Goal: Transaction & Acquisition: Purchase product/service

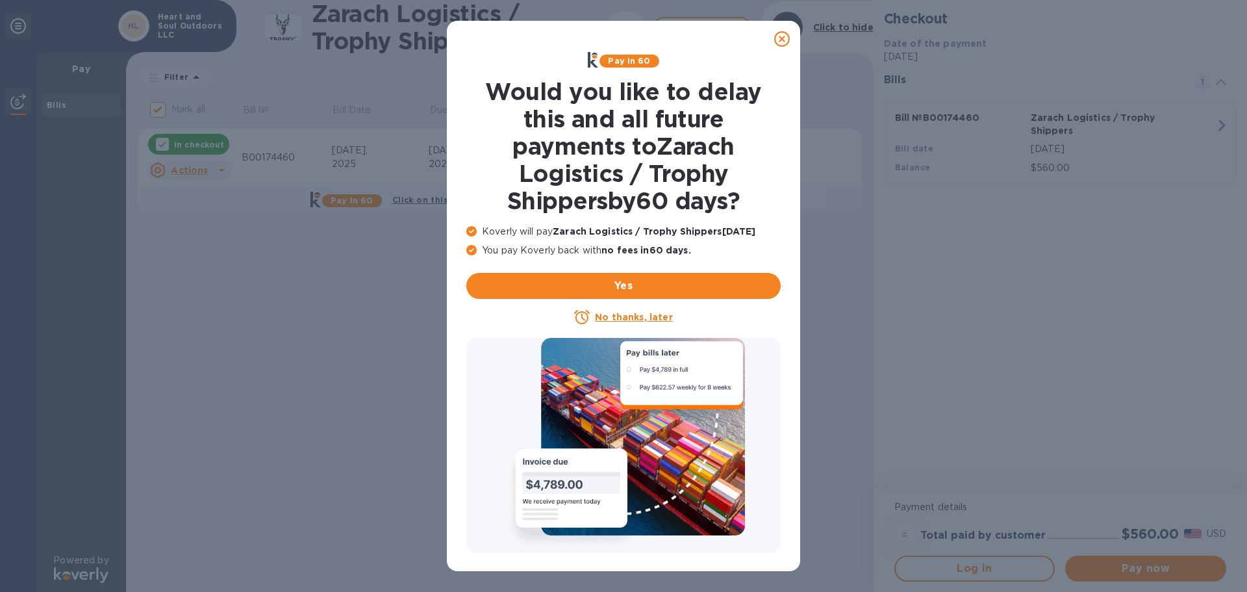
click at [781, 37] on icon at bounding box center [782, 39] width 16 height 16
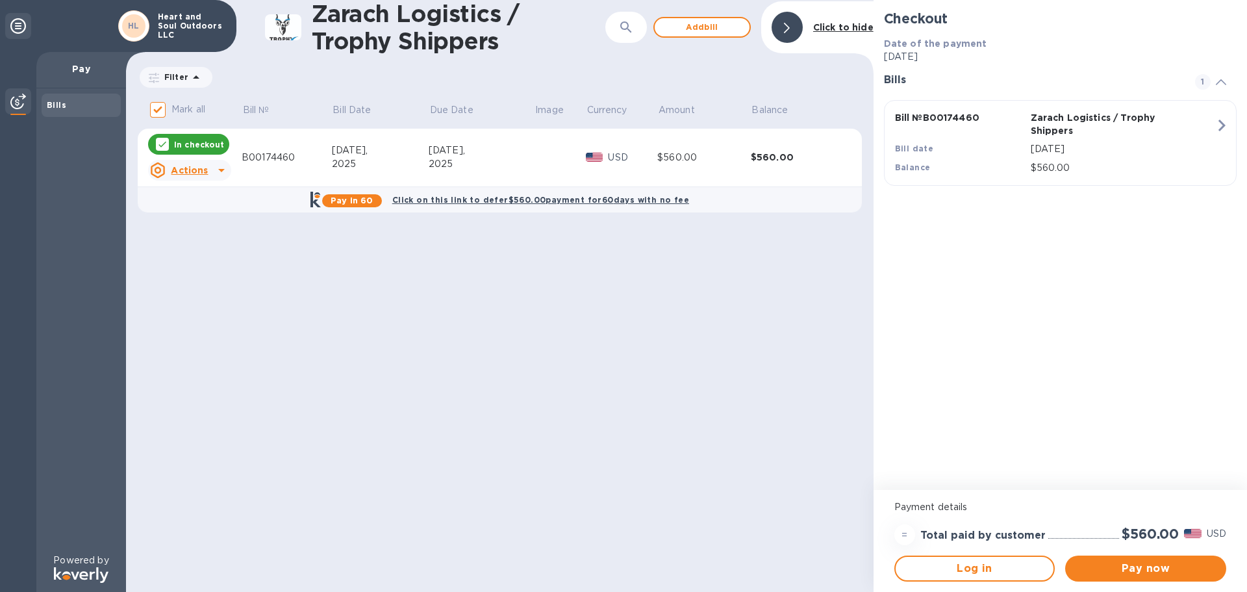
click at [199, 171] on u "Actions" at bounding box center [189, 170] width 37 height 10
click at [1144, 568] on div at bounding box center [623, 296] width 1247 height 592
click at [1138, 571] on span "Pay now" at bounding box center [1145, 568] width 140 height 16
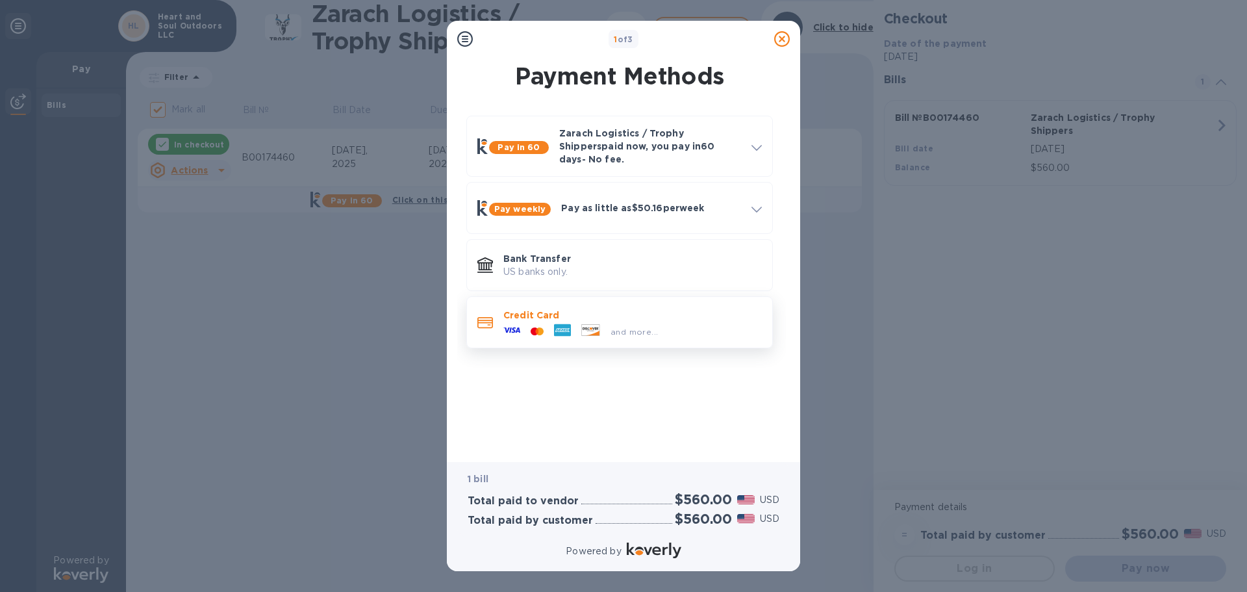
click at [556, 308] on p "Credit Card" at bounding box center [632, 314] width 258 height 13
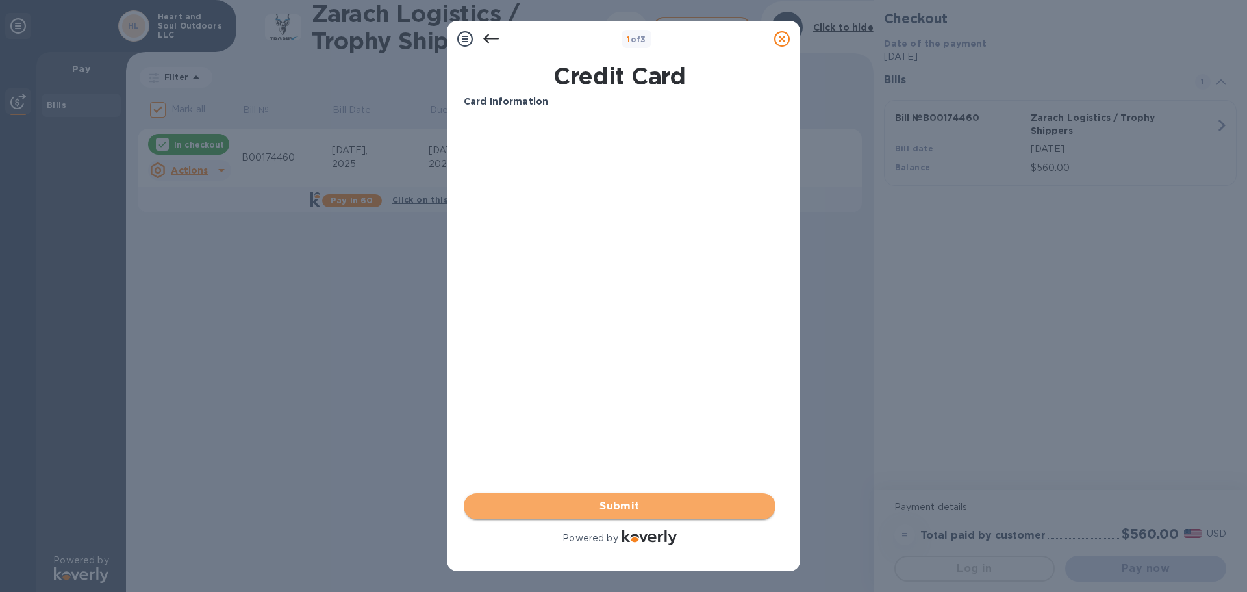
click at [625, 506] on span "Submit" at bounding box center [619, 506] width 291 height 16
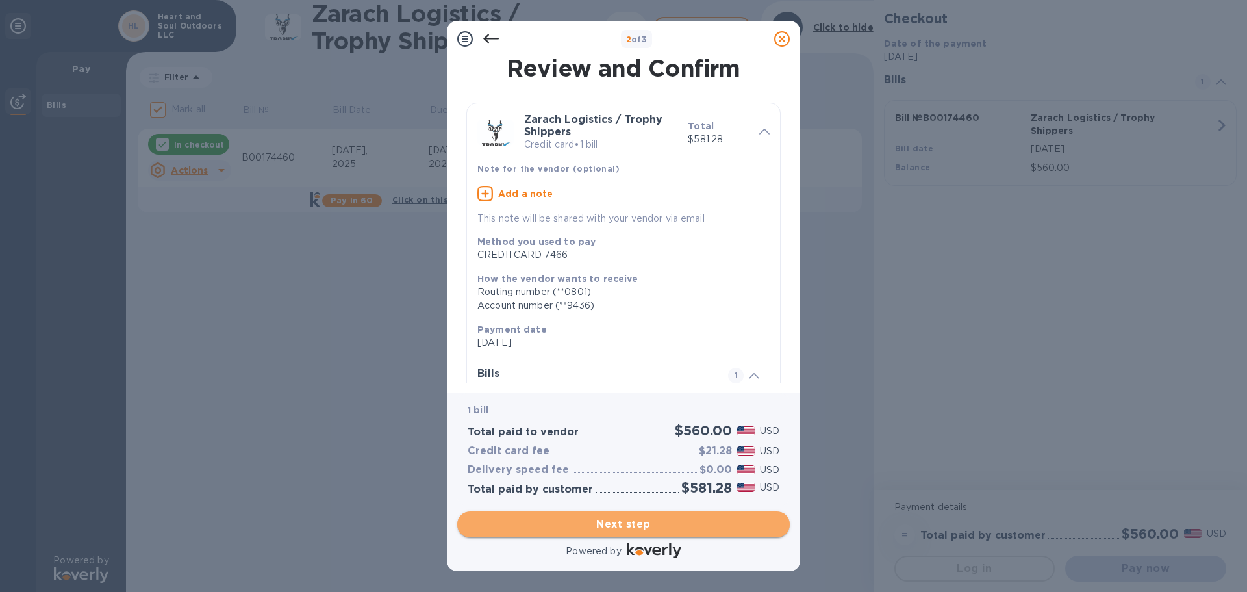
click at [606, 529] on span "Next step" at bounding box center [624, 524] width 312 height 16
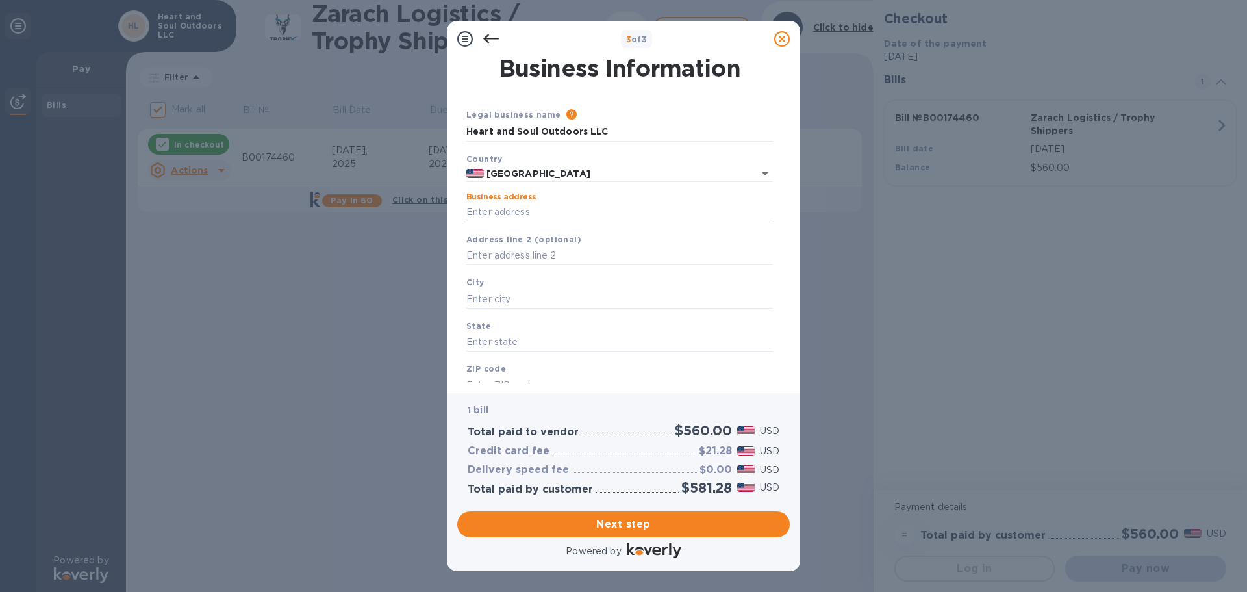
click at [568, 208] on input "Business address" at bounding box center [619, 212] width 306 height 19
type input "[STREET_ADDRESS]"
click at [544, 298] on input "text" at bounding box center [619, 298] width 306 height 19
type input "[GEOGRAPHIC_DATA]"
click at [524, 332] on input "text" at bounding box center [619, 341] width 306 height 19
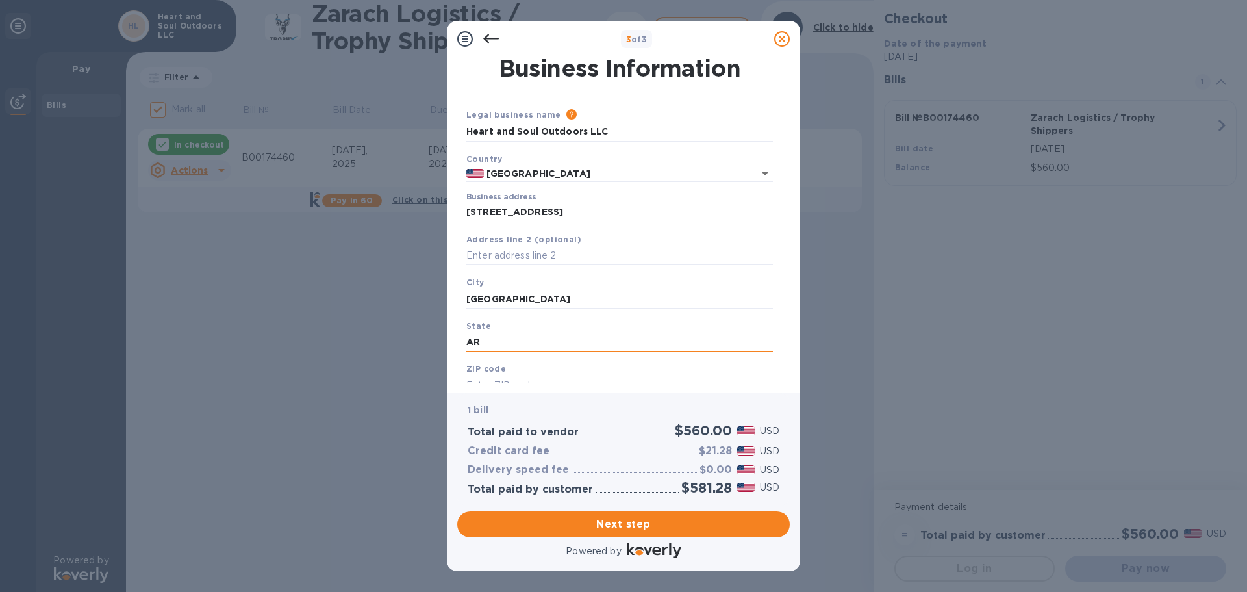
type input "AR"
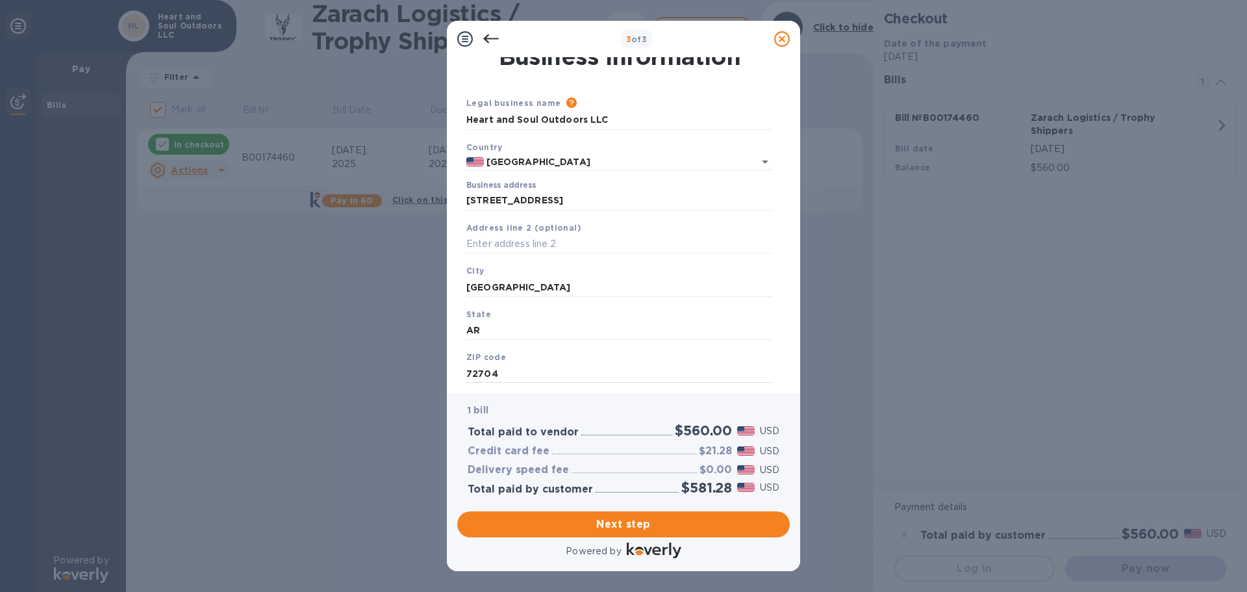
scroll to position [44, 0]
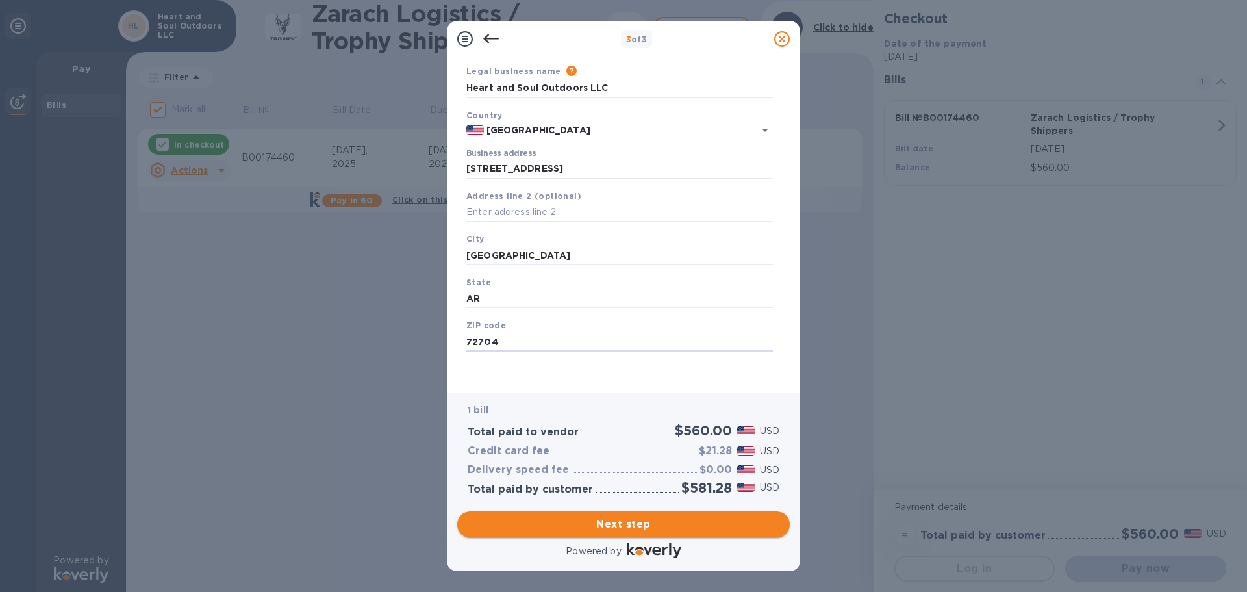
type input "72704"
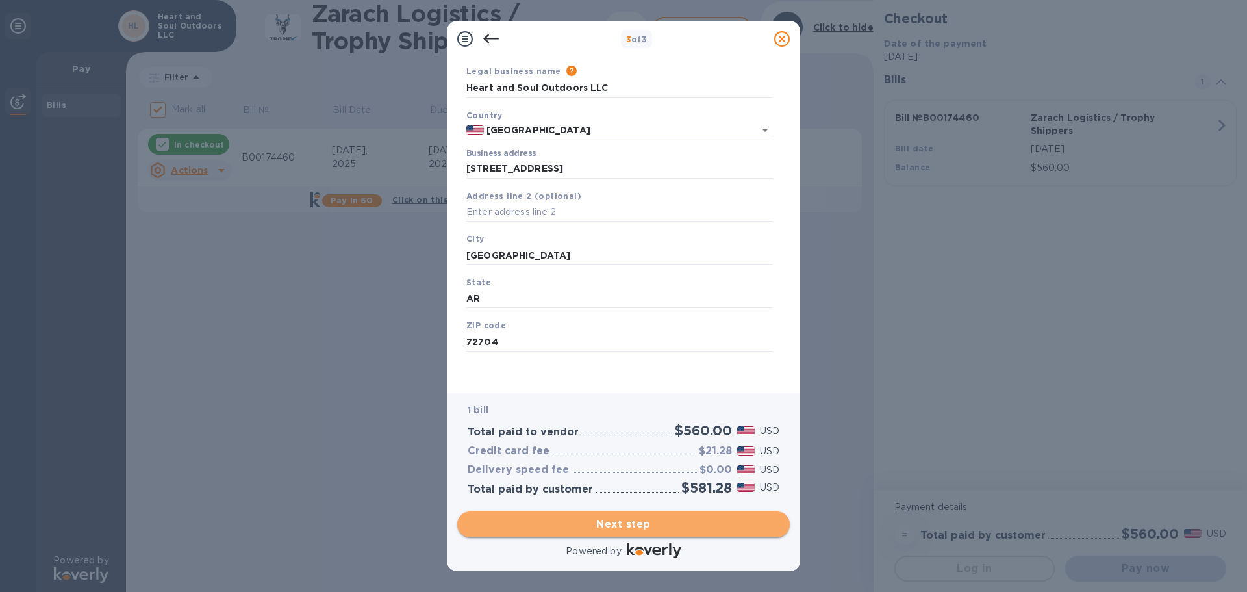
click at [624, 521] on span "Next step" at bounding box center [624, 524] width 312 height 16
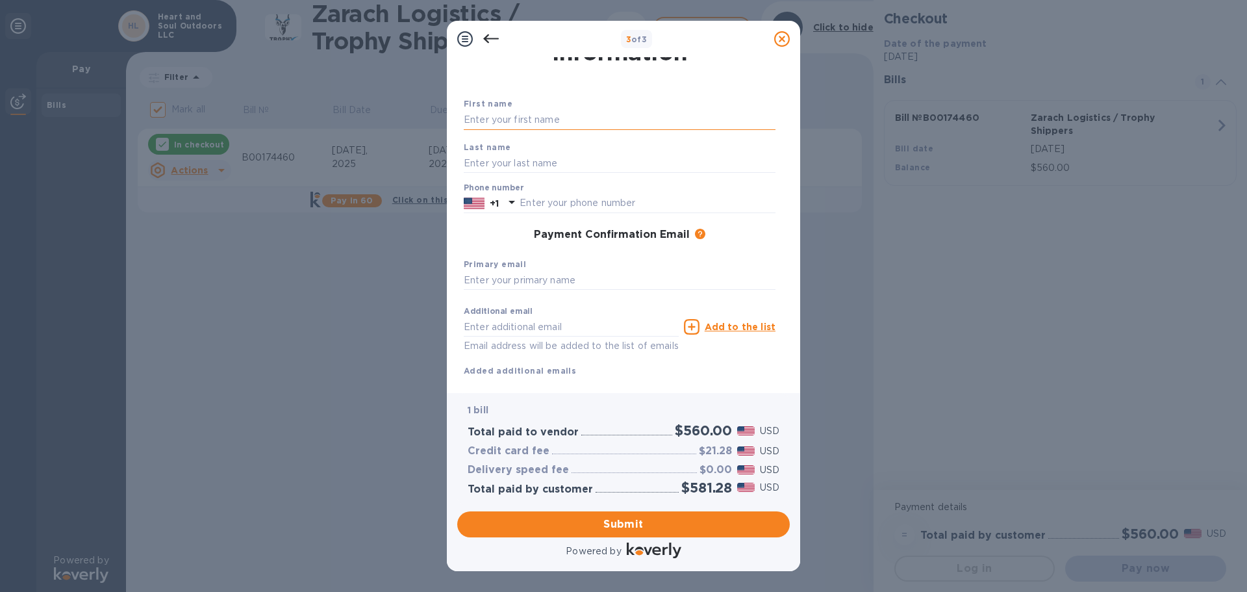
click at [527, 115] on input "text" at bounding box center [620, 119] width 312 height 19
type input "[PERSON_NAME]"
type input "4794358681"
type input "[EMAIL_ADDRESS][DOMAIN_NAME]"
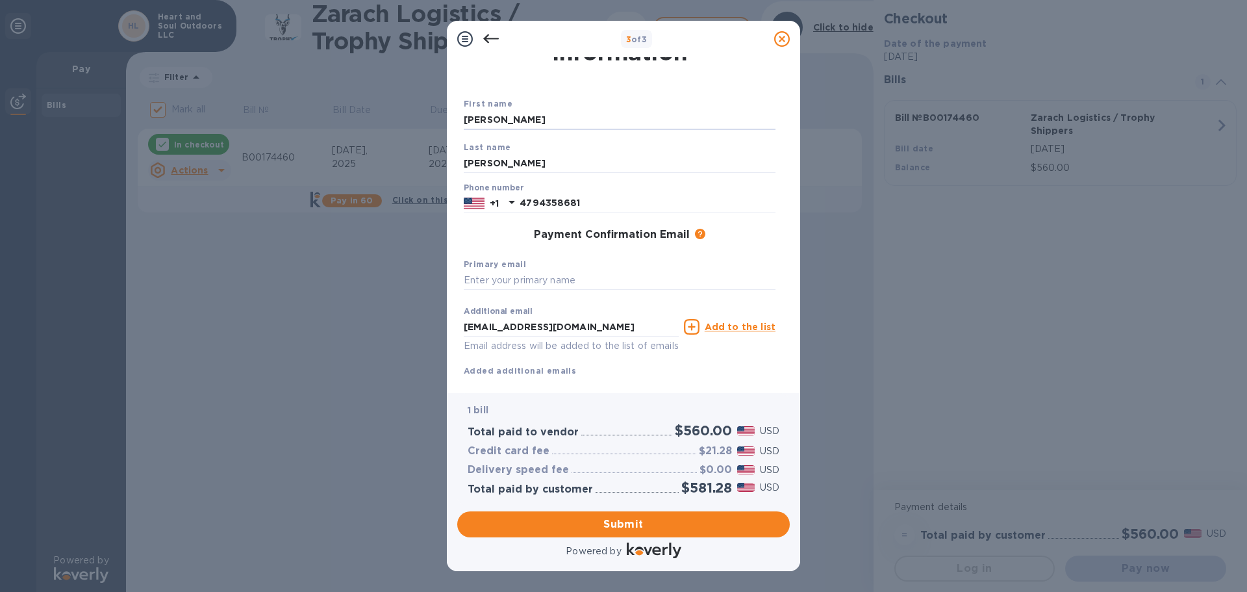
scroll to position [74, 0]
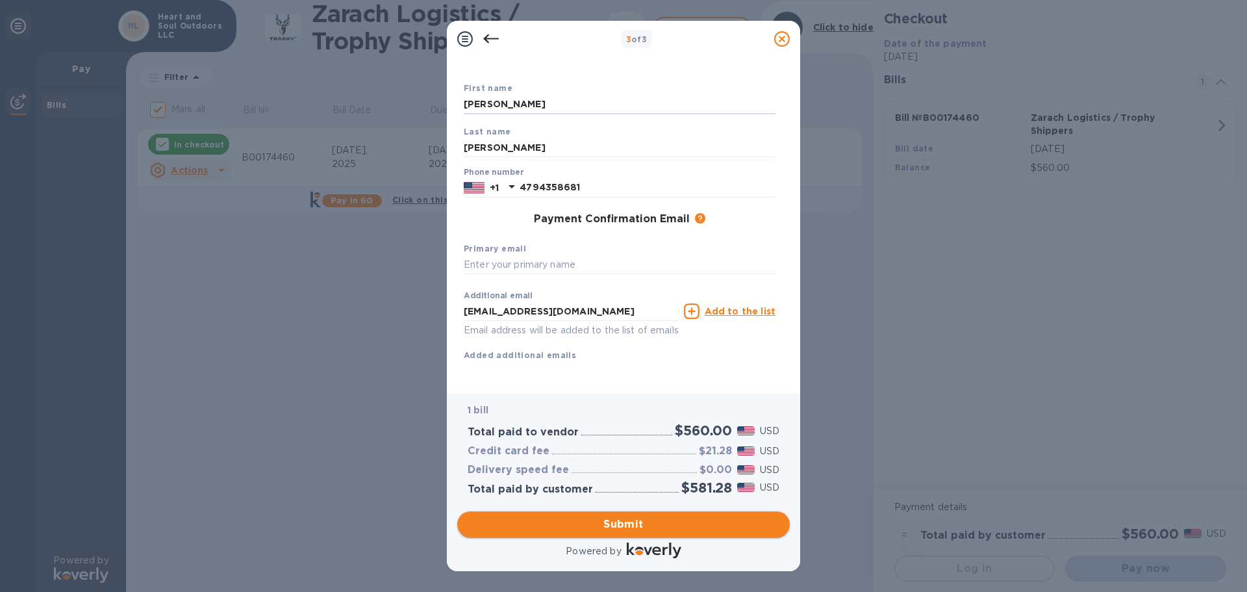
click at [630, 519] on span "Submit" at bounding box center [624, 524] width 312 height 16
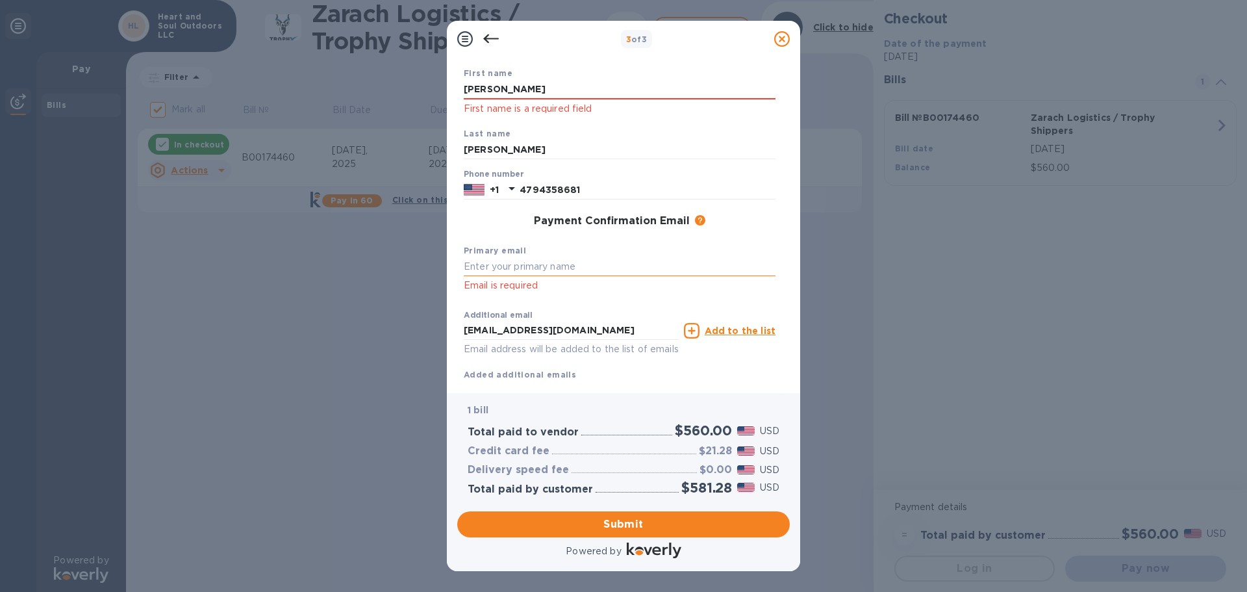
click at [593, 268] on input "text" at bounding box center [620, 266] width 312 height 19
click at [553, 331] on input "[EMAIL_ADDRESS][DOMAIN_NAME]" at bounding box center [571, 330] width 215 height 19
paste input "[EMAIL_ADDRESS][DOMAIN_NAME]"
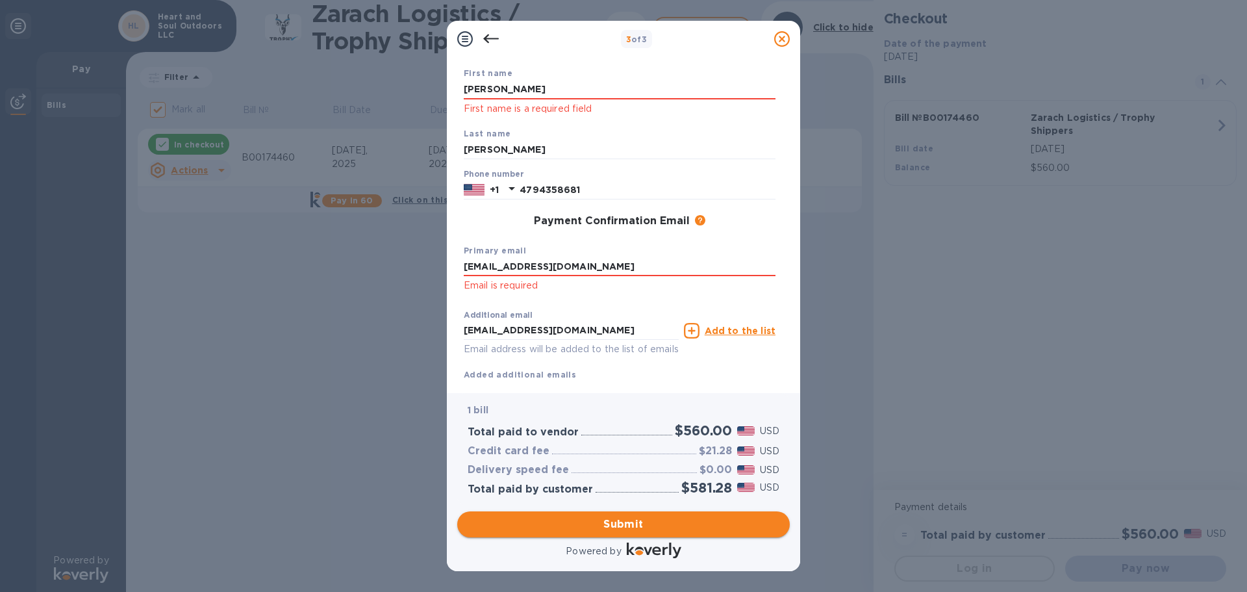
type input "[EMAIL_ADDRESS][DOMAIN_NAME]"
click at [621, 526] on span "Submit" at bounding box center [624, 524] width 312 height 16
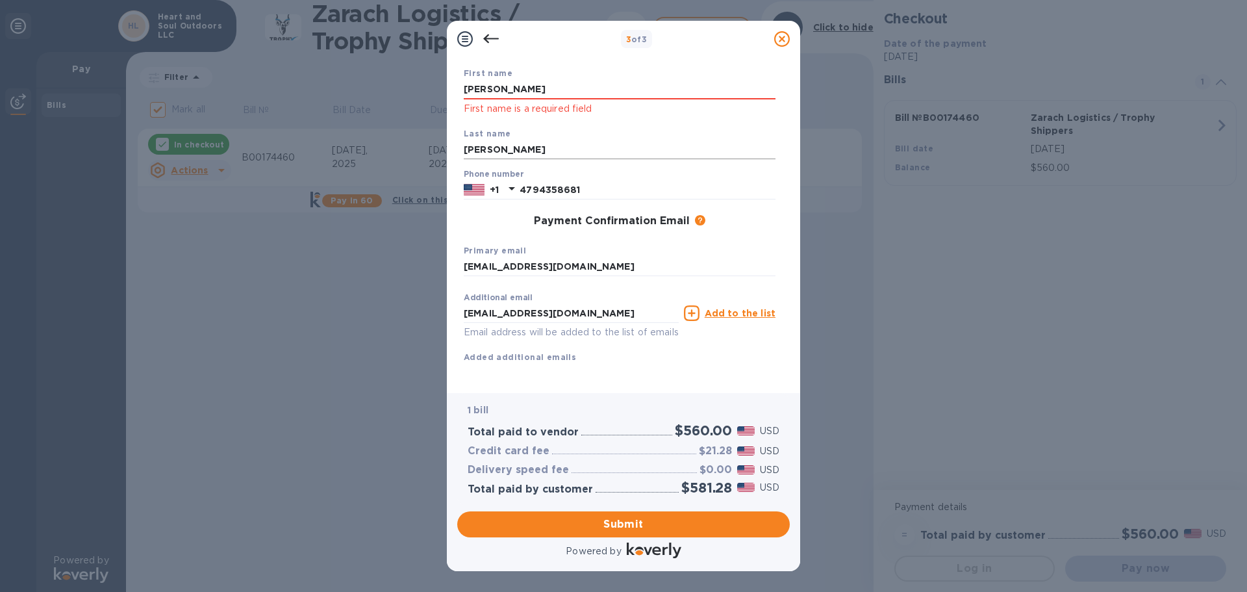
scroll to position [0, 0]
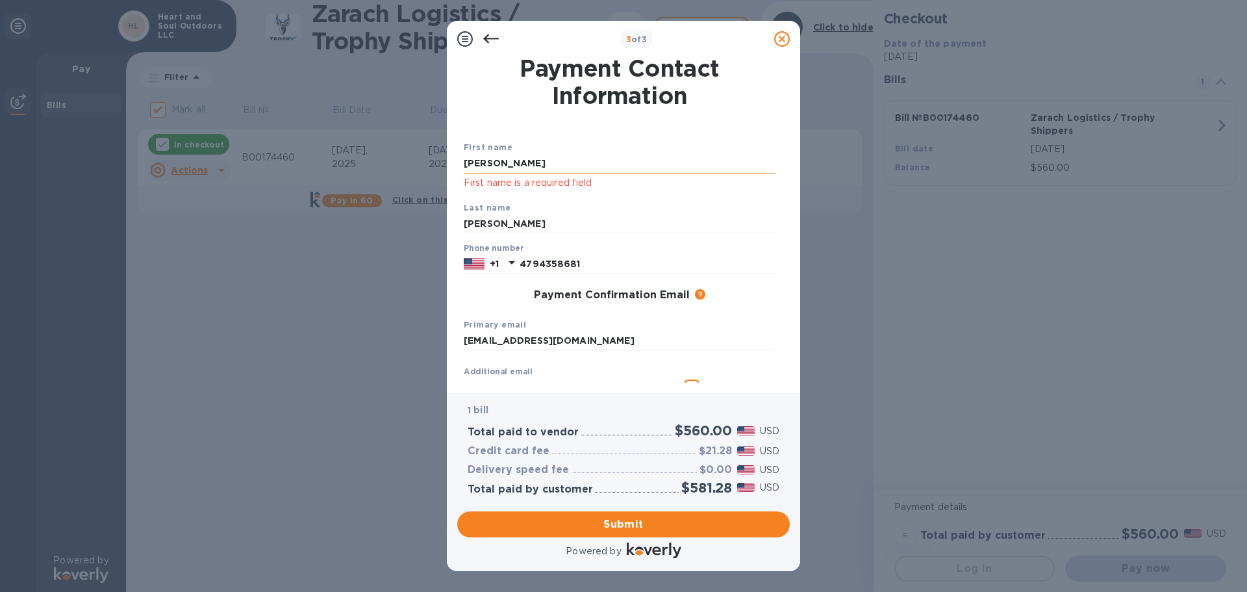
click at [599, 166] on input "[PERSON_NAME]" at bounding box center [620, 163] width 312 height 19
type input "L"
click at [673, 182] on p "First name is a required field" at bounding box center [620, 182] width 312 height 15
click at [576, 158] on input "[PERSON_NAME]" at bounding box center [620, 163] width 312 height 19
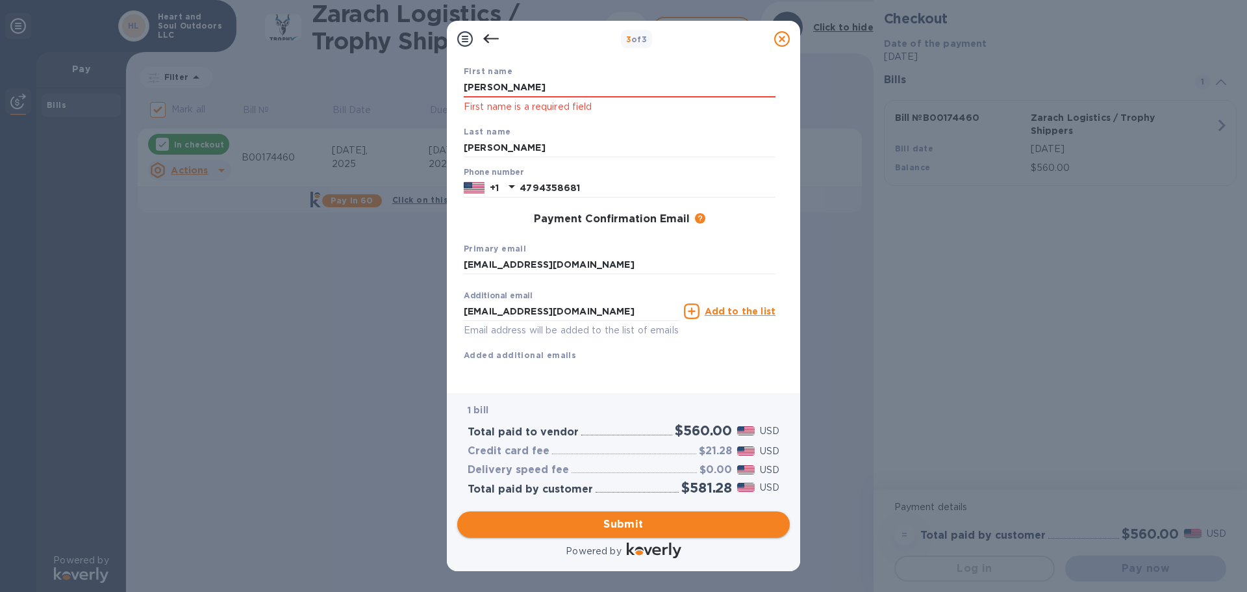
type input "[PERSON_NAME]"
click at [621, 526] on span "Submit" at bounding box center [624, 524] width 312 height 16
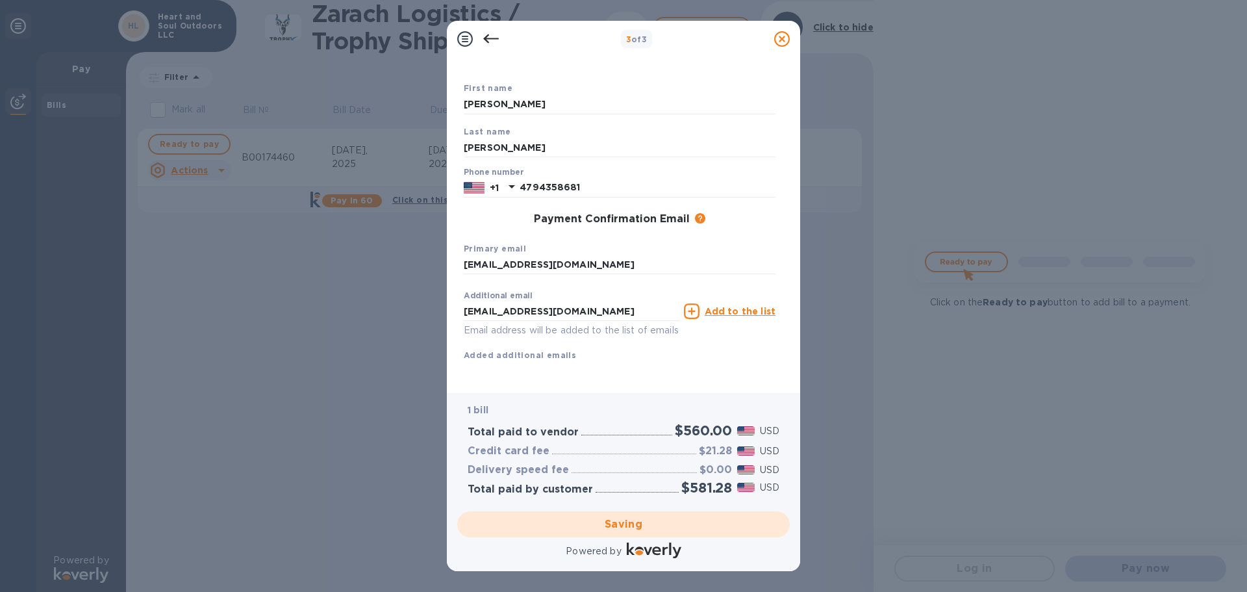
checkbox input "false"
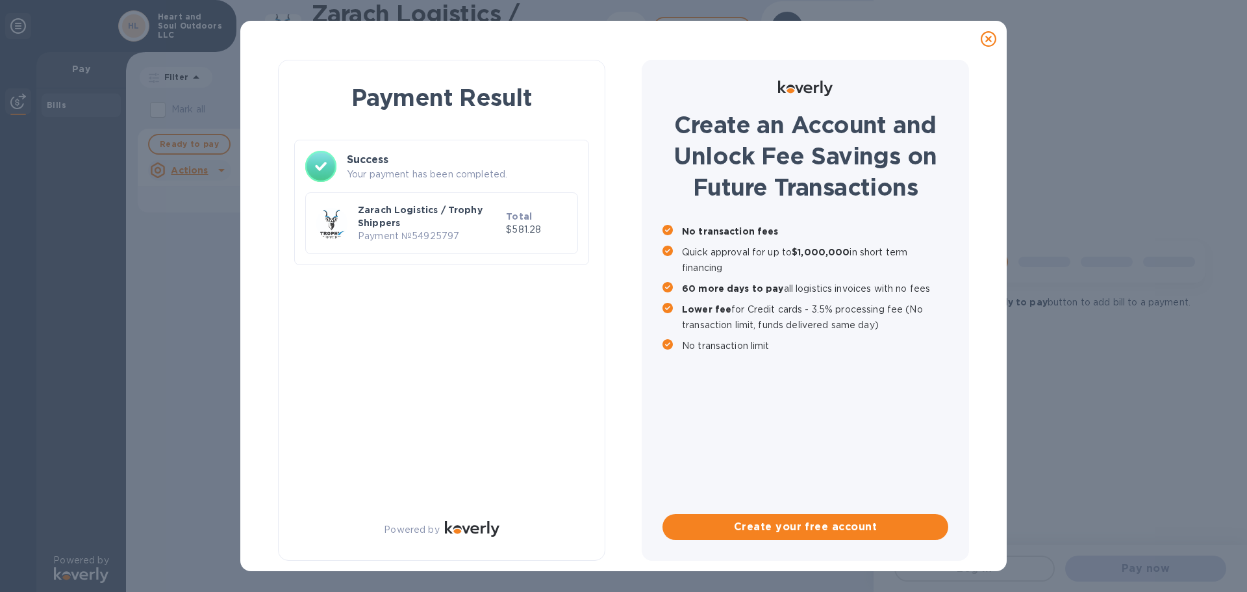
scroll to position [0, 0]
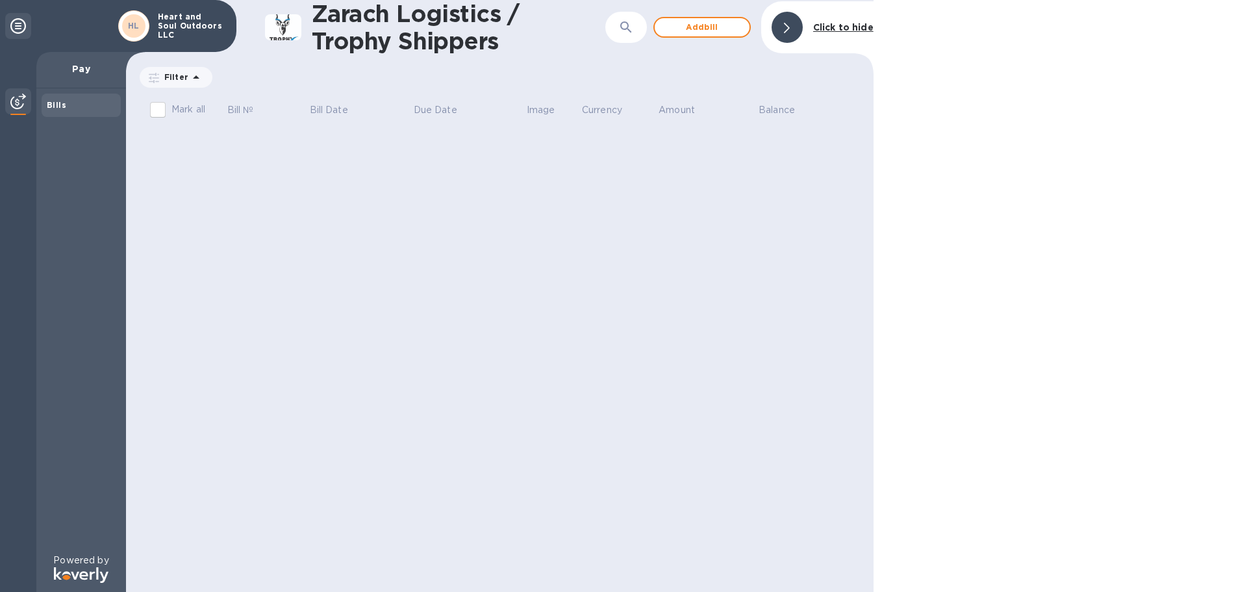
click at [81, 70] on p "Pay" at bounding box center [81, 68] width 69 height 13
click at [23, 23] on icon at bounding box center [18, 26] width 16 height 16
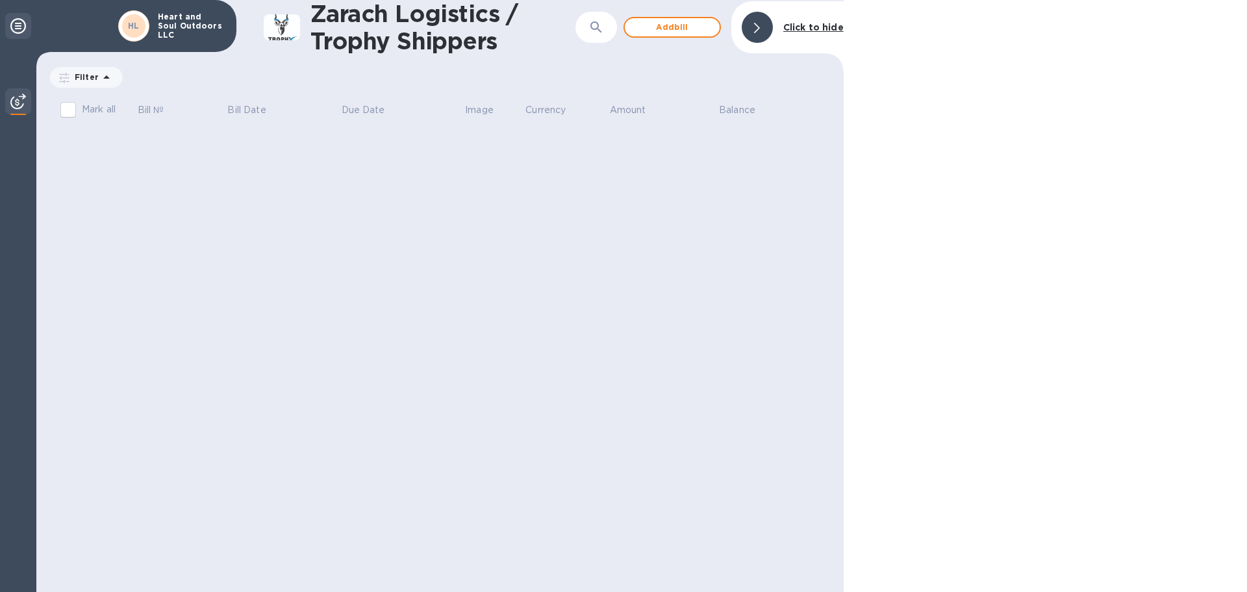
click at [23, 23] on icon at bounding box center [18, 26] width 16 height 16
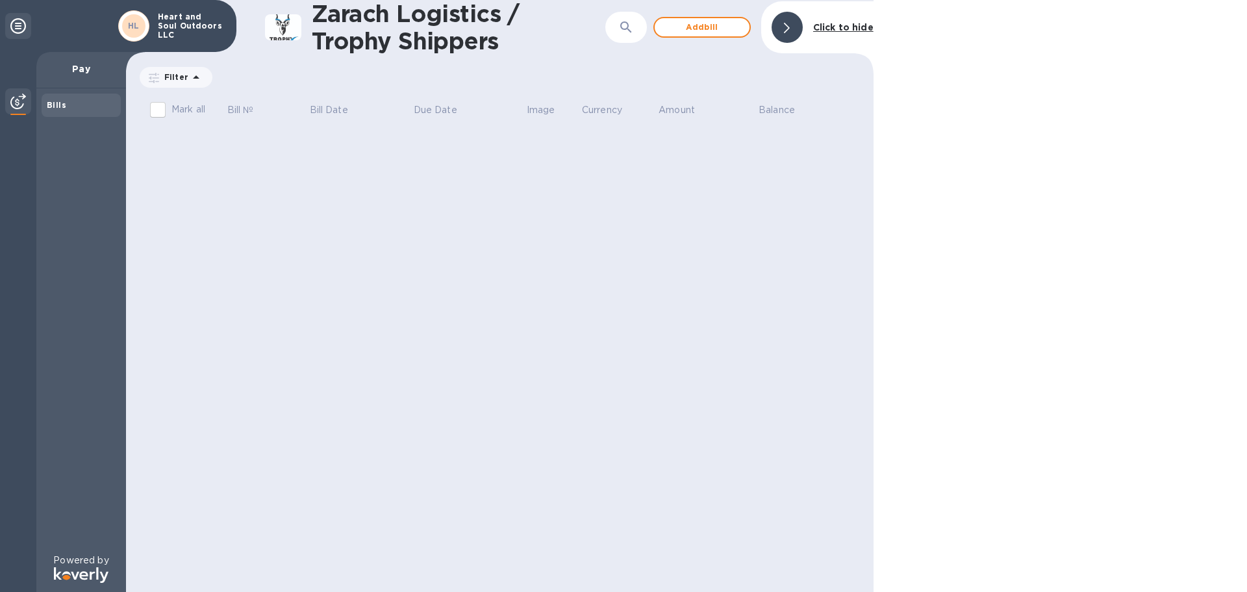
click at [18, 22] on icon at bounding box center [18, 26] width 16 height 16
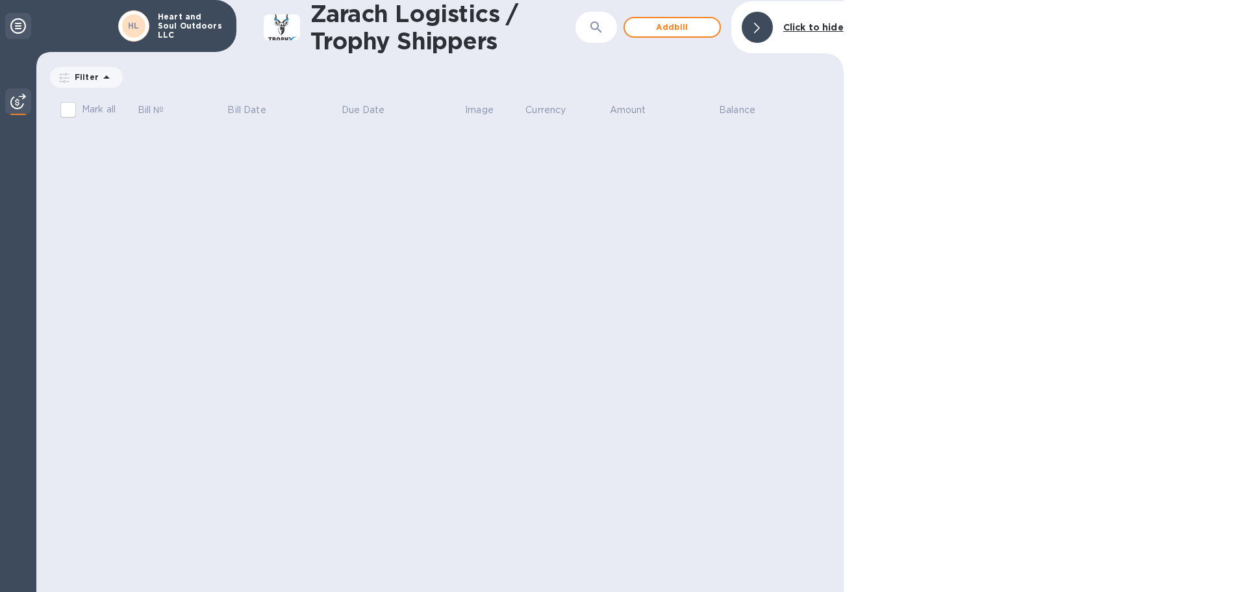
click at [18, 22] on icon at bounding box center [18, 26] width 16 height 16
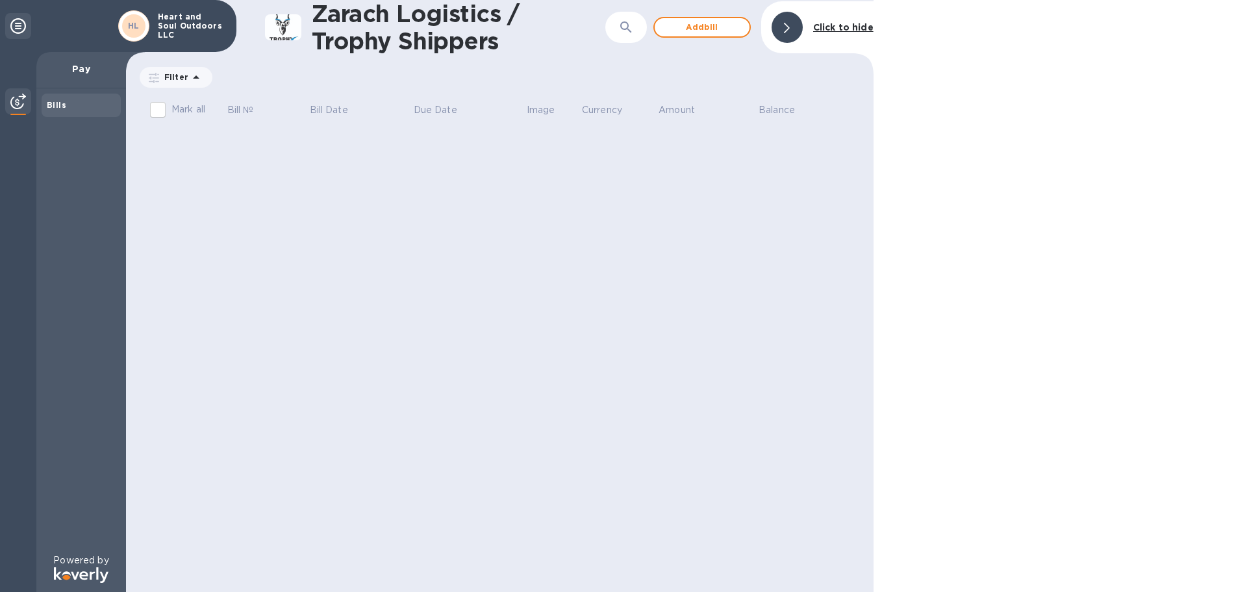
click at [53, 105] on b "Bills" at bounding box center [56, 105] width 19 height 10
click at [21, 99] on img at bounding box center [18, 102] width 16 height 16
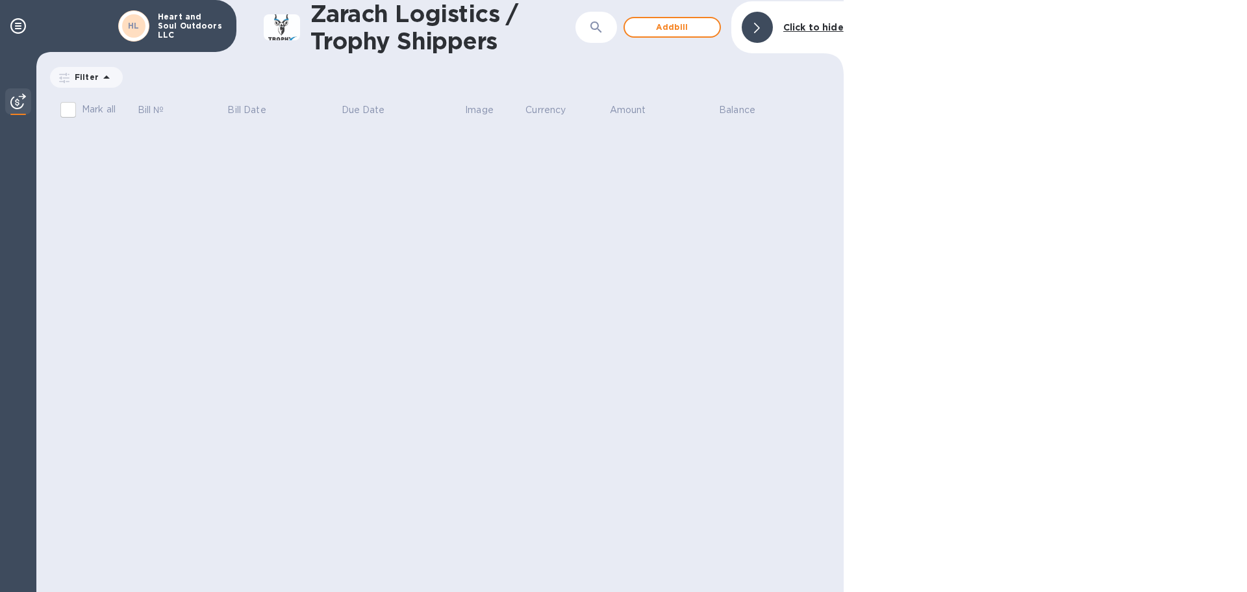
click at [21, 99] on img at bounding box center [18, 102] width 16 height 16
